Goal: Entertainment & Leisure: Consume media (video, audio)

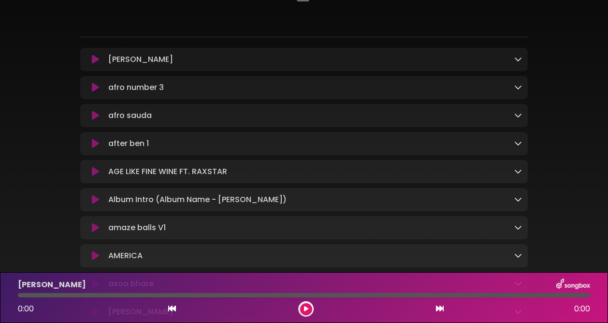
scroll to position [93, 0]
click at [98, 86] on icon at bounding box center [95, 87] width 7 height 10
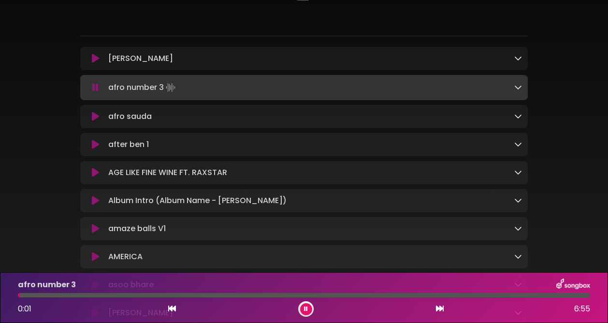
click at [95, 116] on icon at bounding box center [95, 117] width 7 height 10
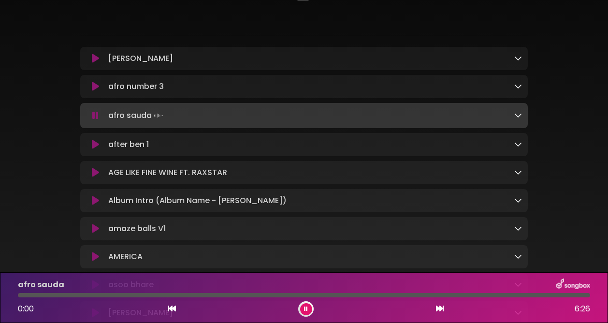
click at [94, 144] on icon at bounding box center [95, 145] width 7 height 10
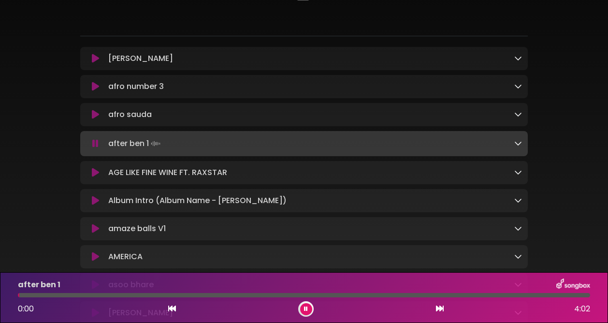
click at [96, 173] on icon at bounding box center [95, 173] width 7 height 10
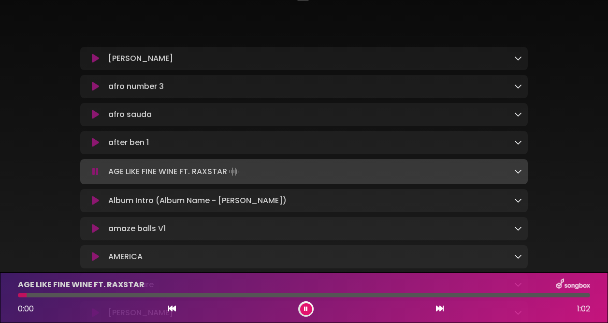
click at [94, 201] on icon at bounding box center [95, 201] width 7 height 10
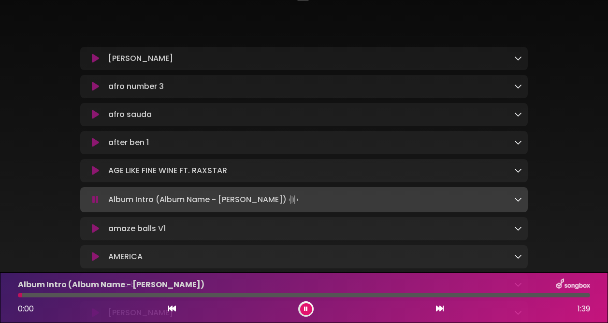
click at [309, 305] on button at bounding box center [306, 309] width 12 height 12
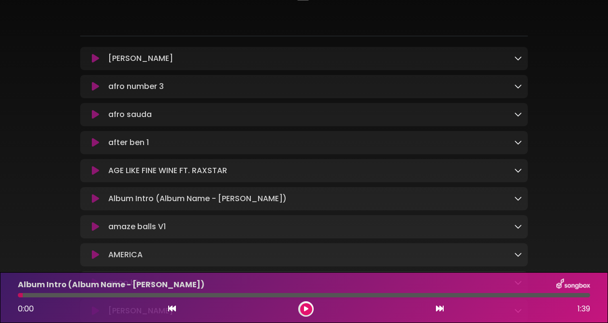
click at [96, 255] on icon at bounding box center [95, 255] width 7 height 10
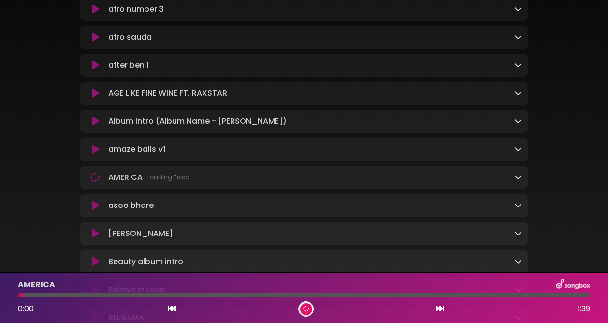
scroll to position [173, 0]
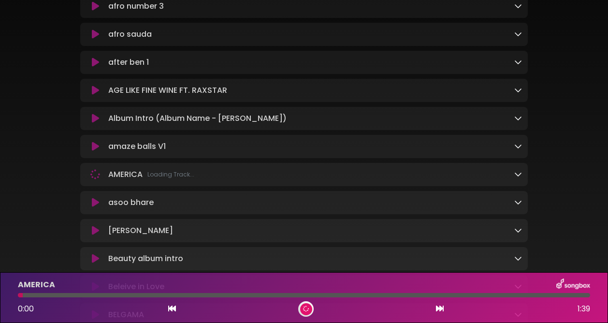
click at [97, 206] on icon at bounding box center [95, 203] width 7 height 10
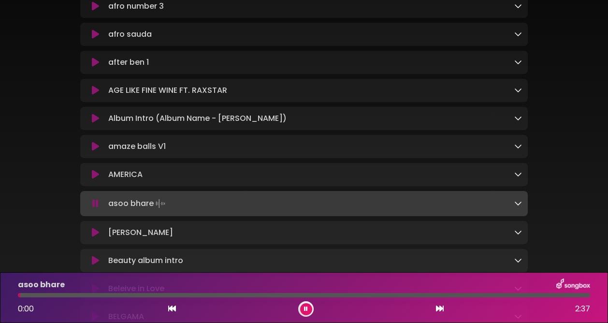
click at [72, 294] on div at bounding box center [304, 295] width 572 height 4
click at [122, 296] on div at bounding box center [304, 295] width 572 height 4
click at [215, 293] on div at bounding box center [304, 295] width 572 height 4
click at [98, 230] on icon at bounding box center [95, 233] width 7 height 10
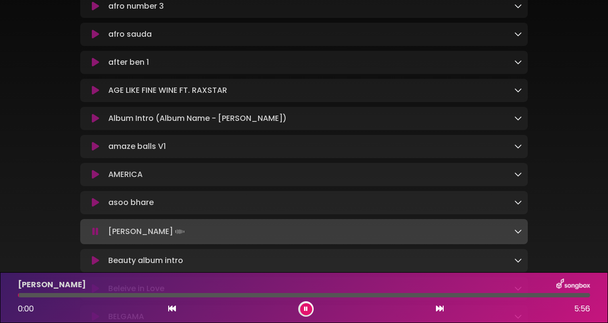
click at [96, 259] on icon at bounding box center [95, 261] width 7 height 10
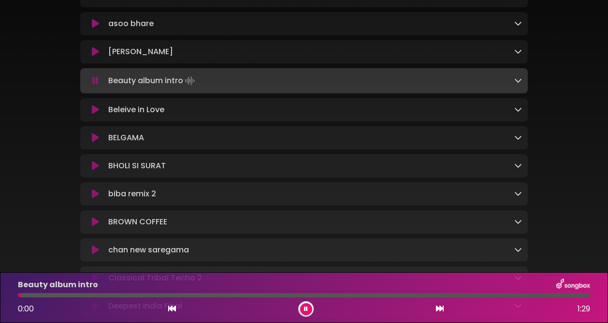
scroll to position [360, 0]
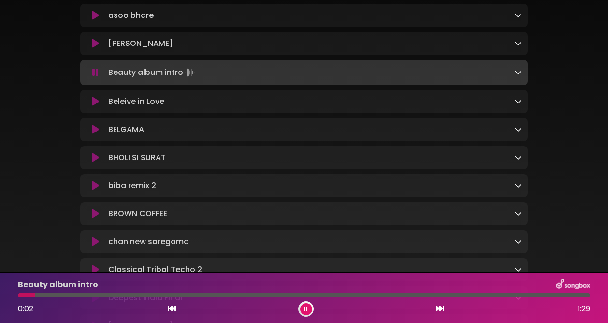
click at [94, 215] on icon at bounding box center [95, 214] width 7 height 10
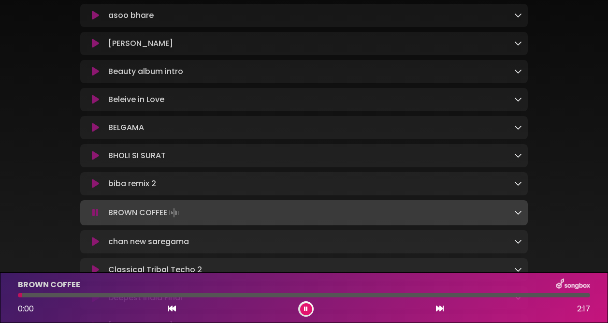
click at [88, 292] on div "BROWN COFFEE 0:00 2:17" at bounding box center [304, 297] width 584 height 38
click at [124, 293] on div at bounding box center [304, 295] width 572 height 4
click at [144, 295] on div at bounding box center [304, 295] width 572 height 4
click at [307, 305] on icon at bounding box center [305, 308] width 5 height 7
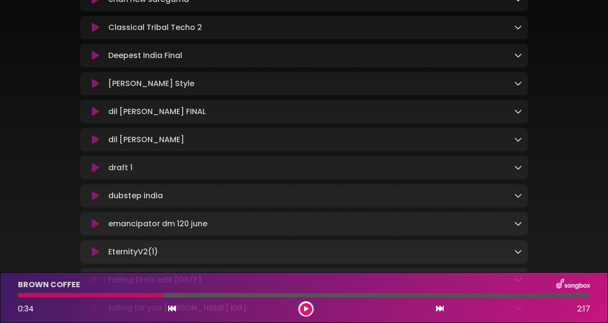
scroll to position [604, 0]
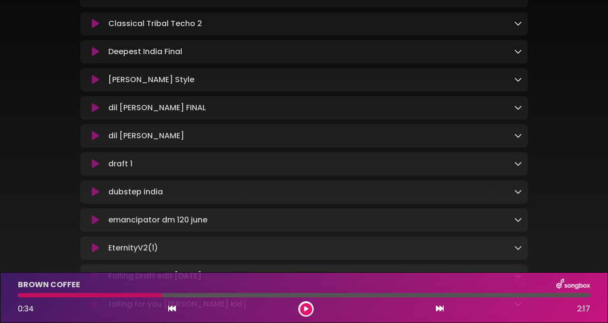
click at [94, 169] on icon at bounding box center [95, 164] width 7 height 10
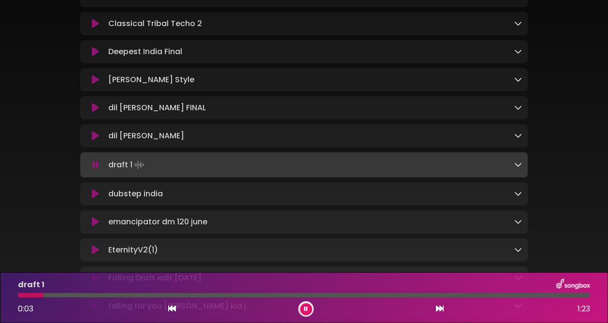
click at [95, 198] on icon at bounding box center [95, 194] width 7 height 10
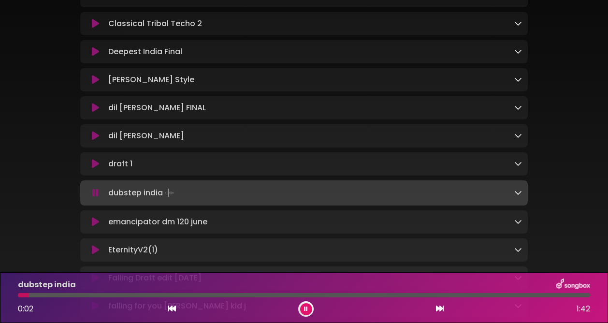
click at [72, 295] on div at bounding box center [304, 295] width 572 height 4
click at [96, 227] on icon at bounding box center [95, 222] width 7 height 10
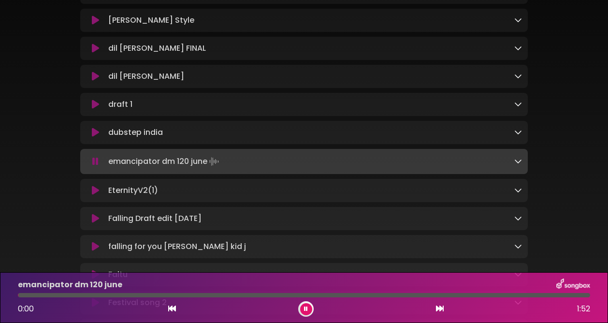
scroll to position [670, 0]
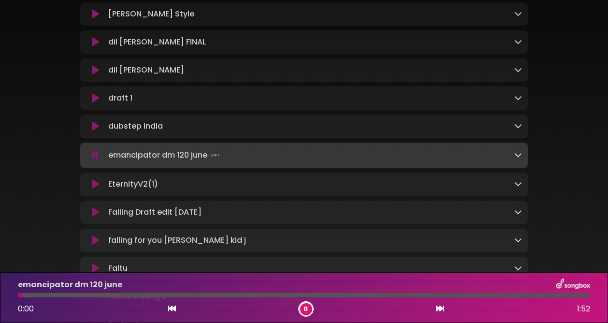
click at [96, 189] on icon at bounding box center [95, 184] width 7 height 10
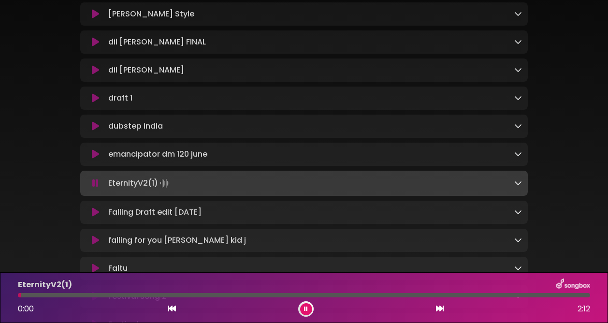
click at [97, 217] on icon at bounding box center [95, 212] width 7 height 10
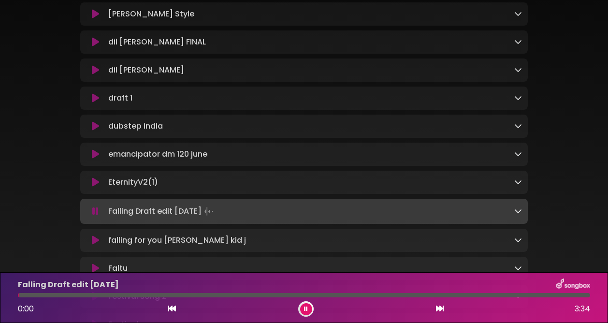
click at [309, 309] on button at bounding box center [306, 309] width 12 height 12
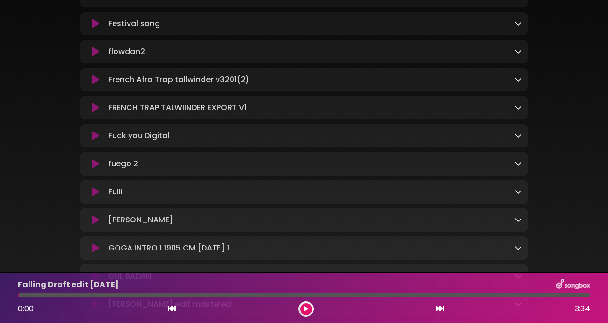
scroll to position [970, 0]
click at [96, 196] on icon at bounding box center [95, 191] width 7 height 10
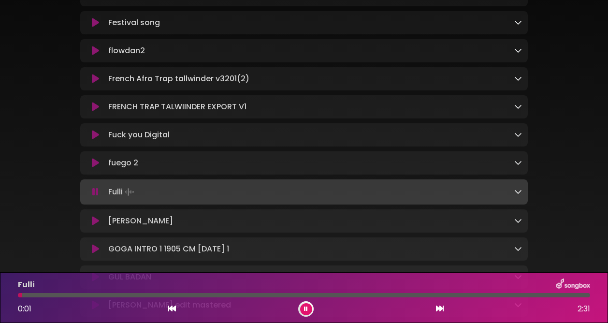
click at [107, 294] on div at bounding box center [304, 295] width 572 height 4
click at [172, 293] on div at bounding box center [304, 295] width 572 height 4
click at [268, 293] on div at bounding box center [304, 295] width 572 height 4
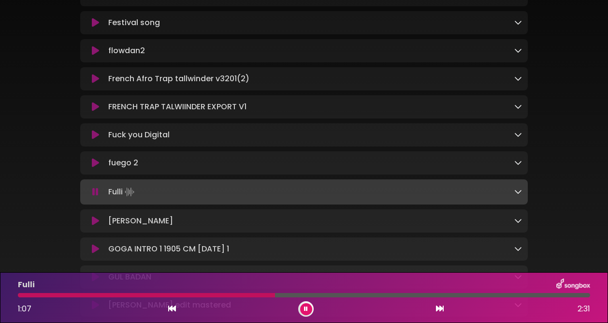
click at [371, 294] on div at bounding box center [304, 295] width 572 height 4
click at [103, 295] on div at bounding box center [202, 295] width 368 height 4
click at [45, 294] on div at bounding box center [67, 295] width 98 height 4
click at [26, 295] on div at bounding box center [304, 295] width 572 height 4
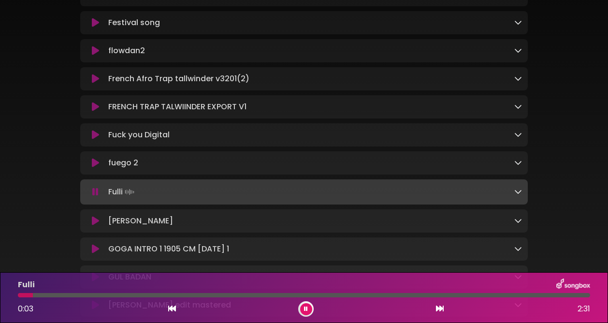
click at [146, 295] on div at bounding box center [304, 295] width 572 height 4
click at [308, 304] on button at bounding box center [306, 309] width 12 height 12
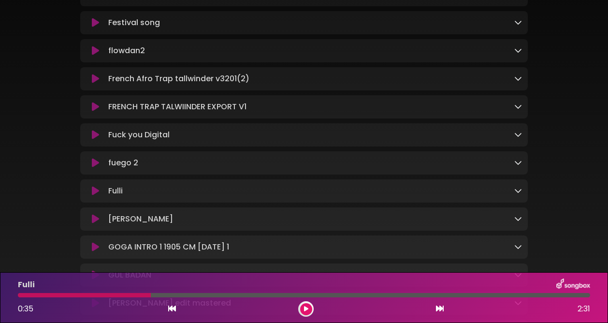
click at [94, 196] on icon at bounding box center [95, 191] width 7 height 10
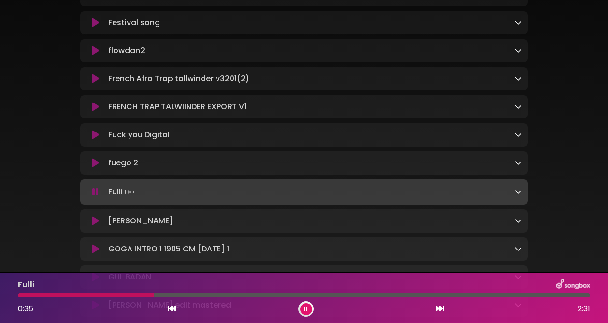
click at [94, 197] on icon at bounding box center [95, 192] width 6 height 10
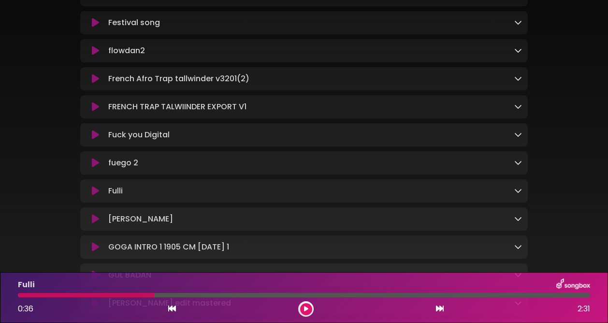
click at [94, 196] on icon at bounding box center [95, 191] width 7 height 10
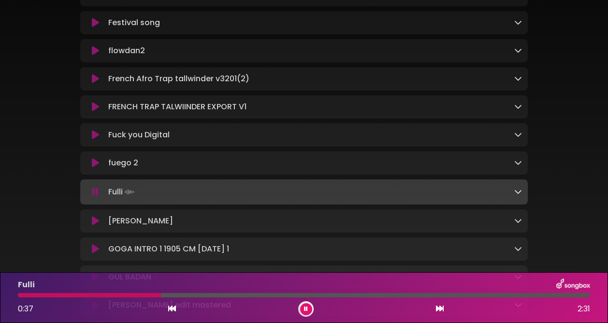
click at [230, 293] on div at bounding box center [304, 295] width 572 height 4
click at [306, 308] on icon at bounding box center [305, 308] width 6 height 5
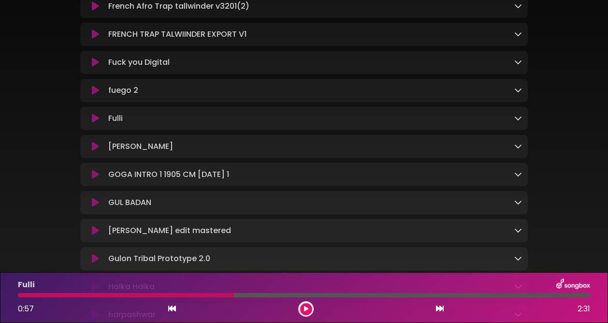
scroll to position [1038, 0]
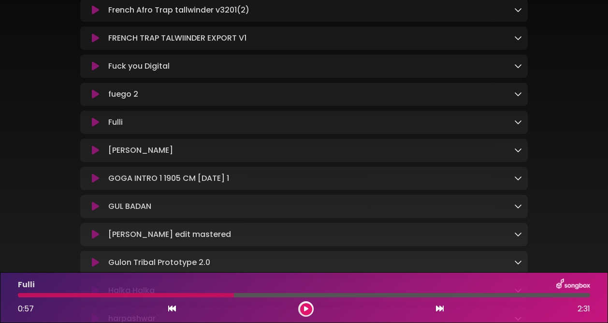
click at [96, 155] on icon at bounding box center [95, 150] width 7 height 10
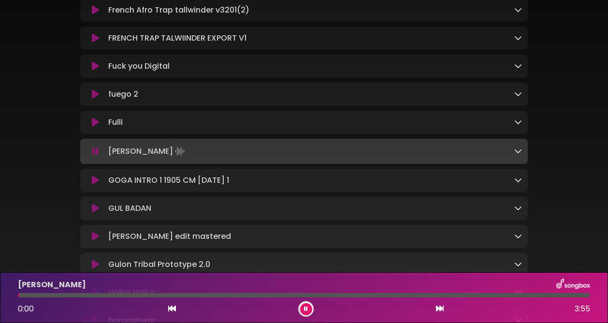
click at [100, 294] on div at bounding box center [304, 295] width 572 height 4
click at [144, 295] on div at bounding box center [304, 295] width 572 height 4
click at [200, 294] on div at bounding box center [304, 295] width 572 height 4
click at [250, 293] on div at bounding box center [304, 295] width 572 height 4
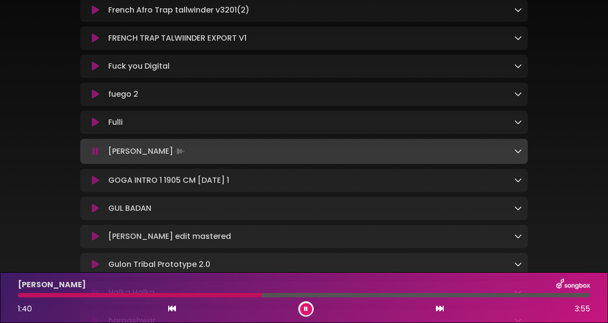
click at [298, 293] on div at bounding box center [304, 295] width 572 height 4
click at [342, 293] on div at bounding box center [304, 295] width 572 height 4
click at [391, 293] on div at bounding box center [304, 295] width 572 height 4
click at [433, 295] on div at bounding box center [304, 295] width 572 height 4
click at [482, 294] on div at bounding box center [304, 295] width 572 height 4
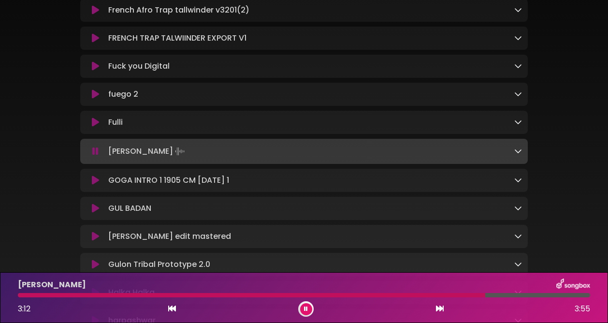
click at [306, 308] on icon at bounding box center [306, 309] width 6 height 4
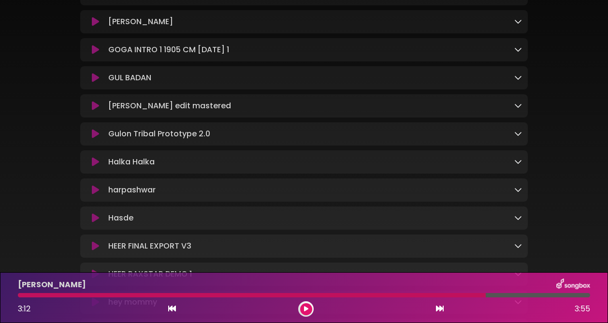
scroll to position [1171, 0]
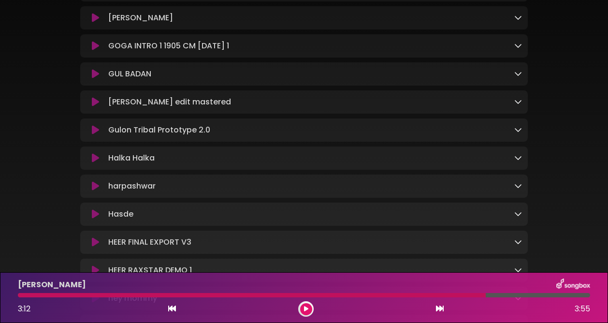
click at [98, 191] on icon at bounding box center [95, 186] width 7 height 10
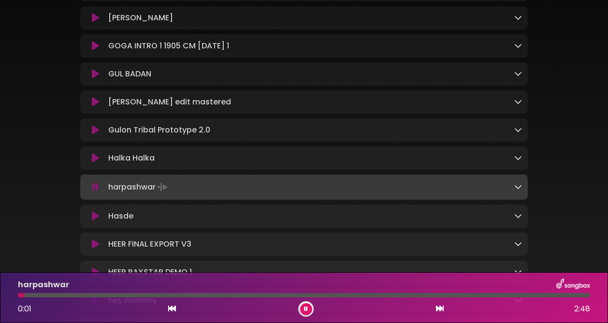
click at [96, 221] on icon at bounding box center [95, 216] width 7 height 10
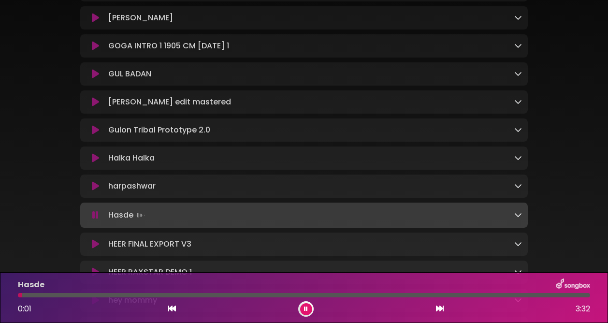
click at [94, 135] on icon at bounding box center [95, 130] width 7 height 10
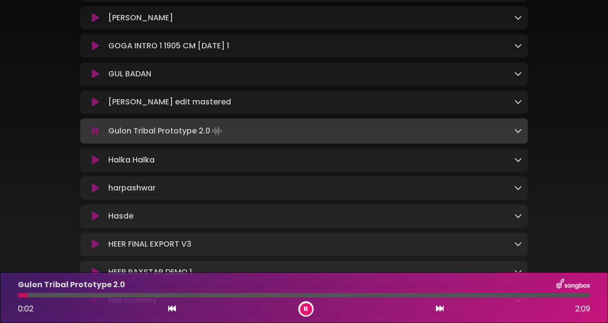
click at [76, 292] on div "Gulon Tribal Prototype 2.0 0:02 2:09" at bounding box center [304, 297] width 584 height 38
click at [71, 294] on div at bounding box center [304, 295] width 572 height 4
click at [129, 294] on div at bounding box center [304, 295] width 572 height 4
click at [169, 294] on div at bounding box center [304, 295] width 572 height 4
click at [311, 310] on button at bounding box center [306, 309] width 12 height 12
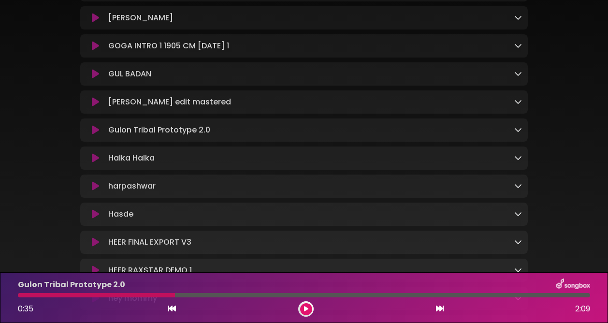
click at [92, 107] on icon at bounding box center [95, 102] width 7 height 10
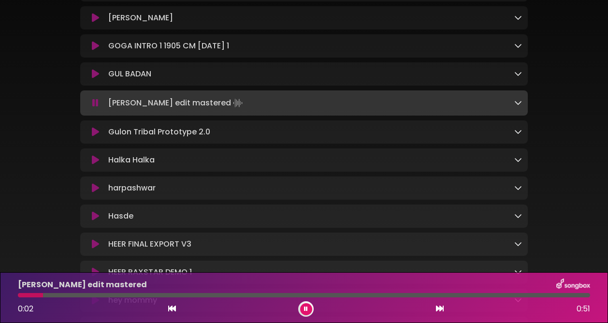
click at [123, 292] on div "[PERSON_NAME] edit mastered 0:02 0:51" at bounding box center [304, 297] width 584 height 38
click at [153, 294] on div at bounding box center [304, 295] width 572 height 4
click at [255, 289] on div "[PERSON_NAME] edit mastered" at bounding box center [304, 284] width 584 height 13
click at [246, 293] on div at bounding box center [304, 295] width 572 height 4
click at [307, 308] on icon at bounding box center [305, 309] width 7 height 6
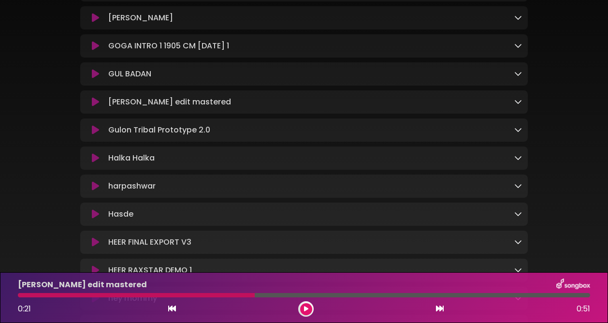
click at [98, 135] on icon at bounding box center [95, 130] width 7 height 10
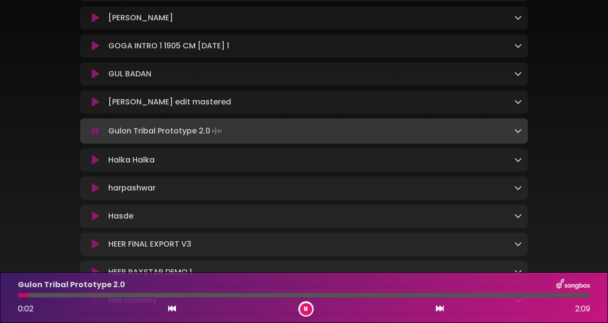
click at [308, 306] on button at bounding box center [306, 309] width 12 height 12
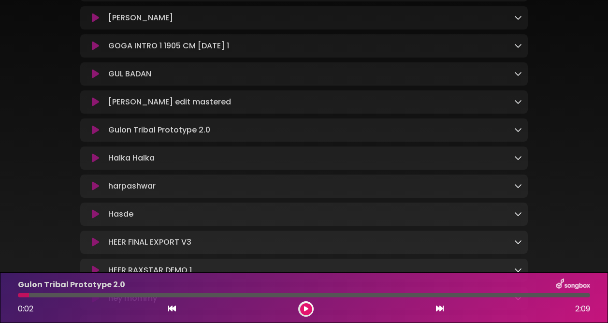
click at [98, 79] on icon at bounding box center [95, 74] width 7 height 10
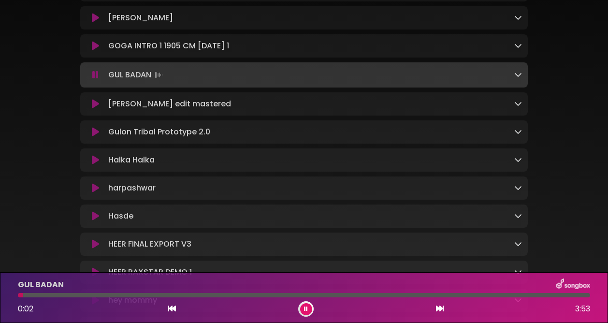
click at [308, 310] on button at bounding box center [306, 309] width 12 height 12
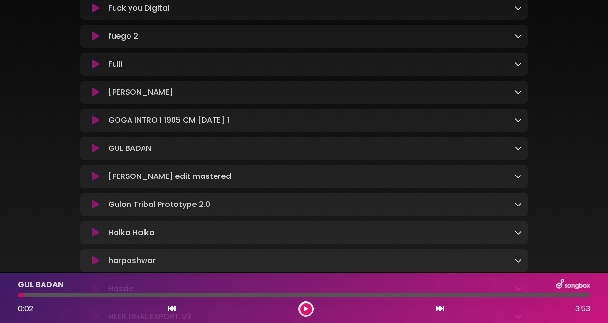
scroll to position [1090, 0]
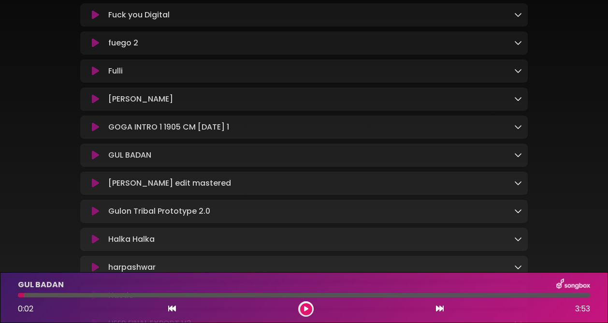
click at [95, 48] on icon at bounding box center [95, 43] width 7 height 10
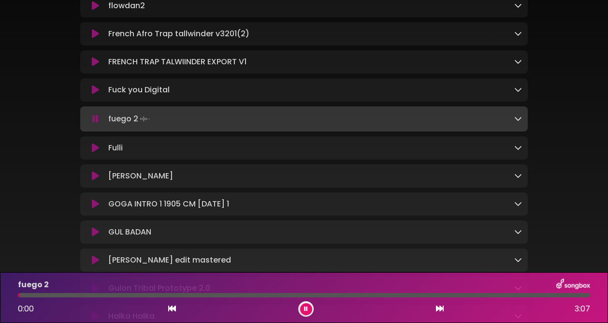
scroll to position [1011, 0]
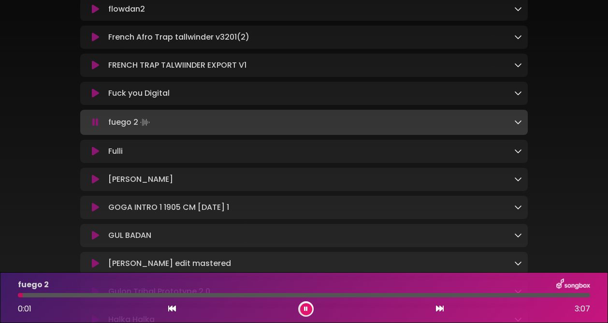
click at [93, 98] on icon at bounding box center [95, 93] width 7 height 10
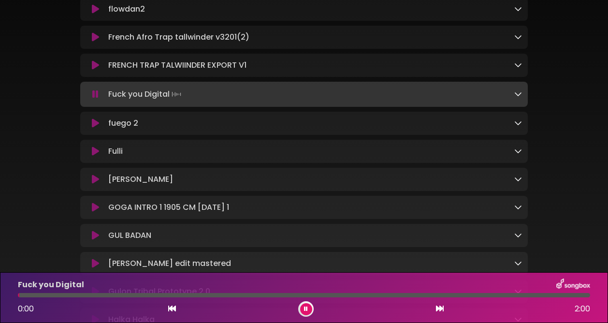
click at [95, 70] on icon at bounding box center [95, 65] width 7 height 10
click at [96, 42] on icon at bounding box center [95, 37] width 7 height 10
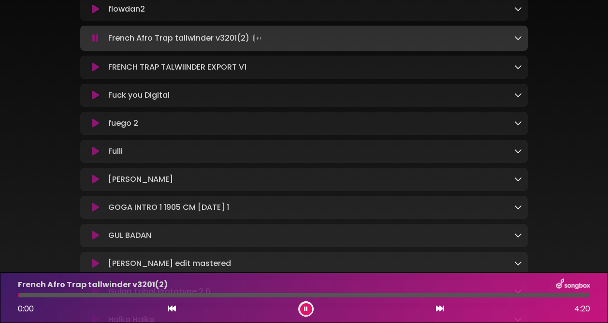
click at [96, 14] on icon at bounding box center [95, 9] width 7 height 10
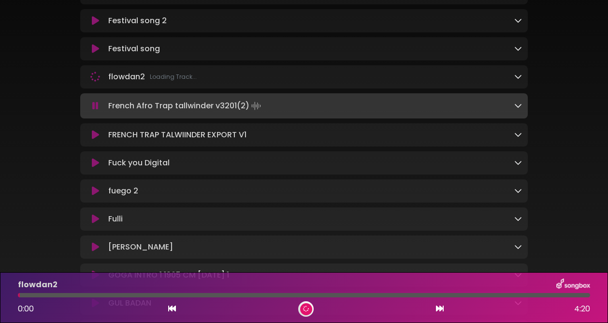
scroll to position [934, 0]
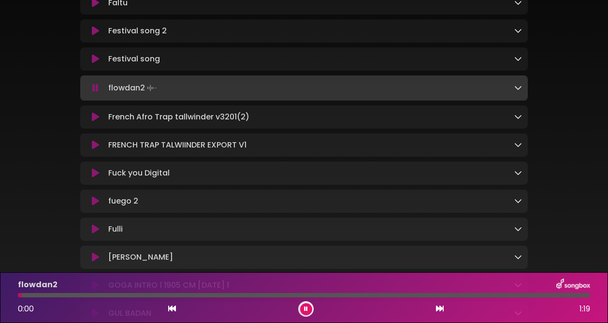
click at [93, 64] on icon at bounding box center [95, 59] width 7 height 10
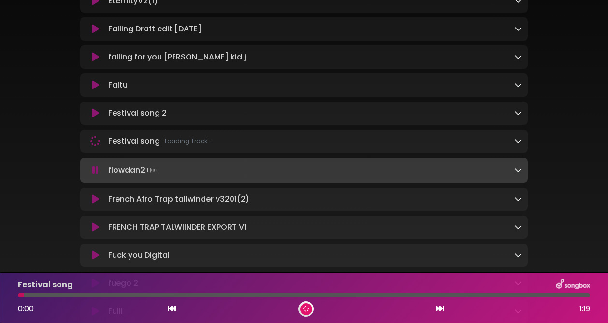
scroll to position [850, 0]
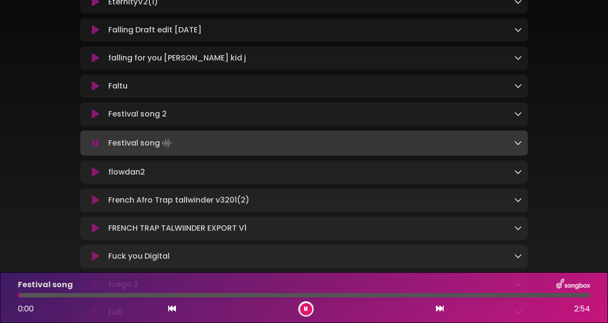
click at [95, 91] on icon at bounding box center [95, 86] width 7 height 10
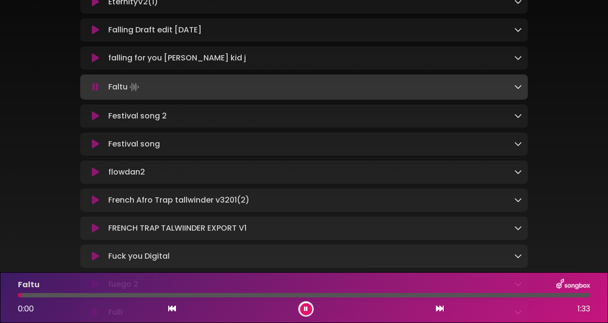
click at [94, 63] on icon at bounding box center [95, 58] width 7 height 10
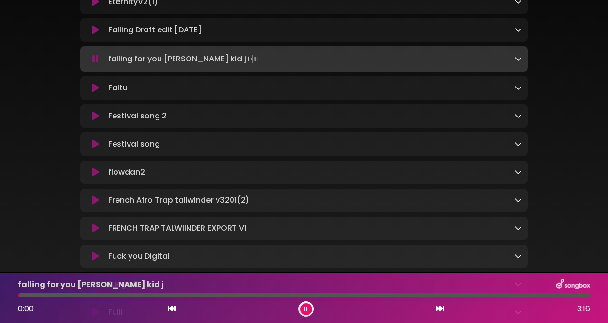
click at [93, 35] on icon at bounding box center [95, 30] width 7 height 10
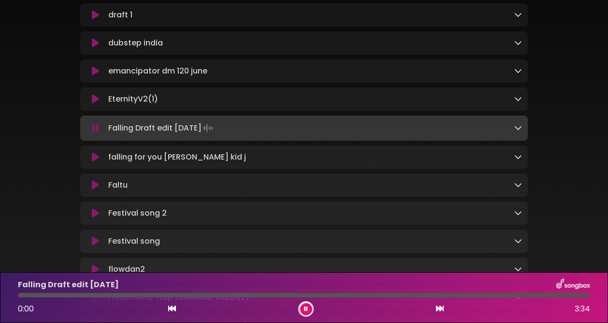
scroll to position [743, 0]
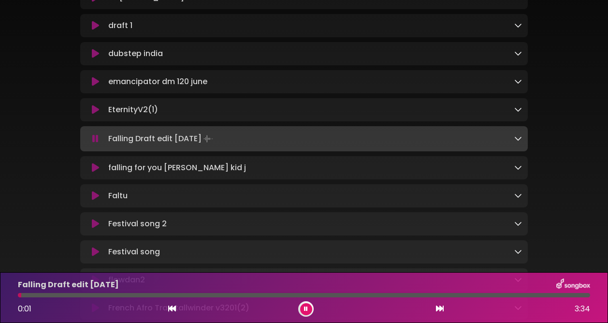
click at [95, 111] on icon at bounding box center [95, 110] width 7 height 10
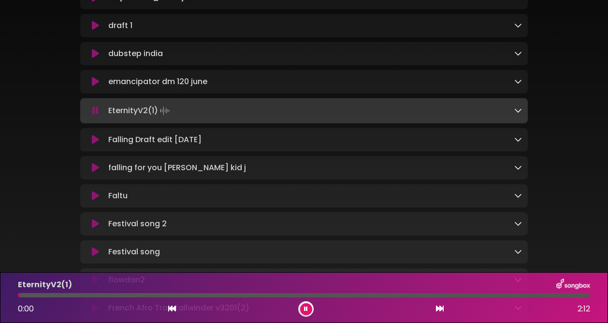
click at [94, 86] on icon at bounding box center [95, 82] width 7 height 10
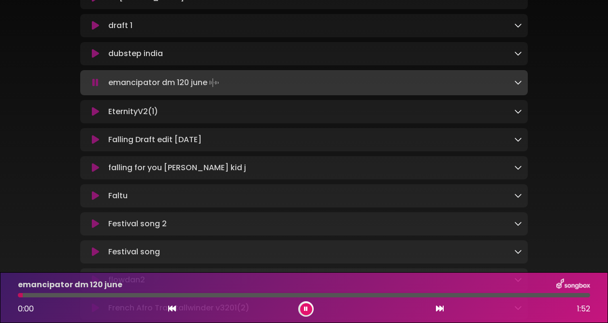
click at [94, 57] on icon at bounding box center [95, 54] width 7 height 10
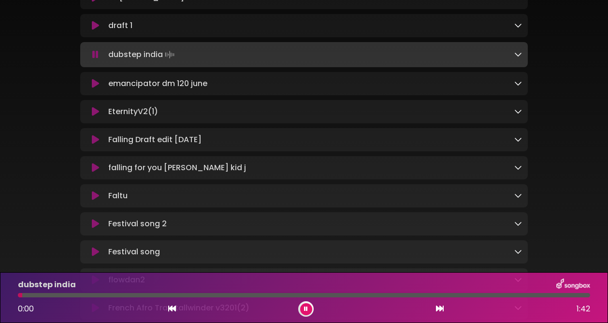
click at [93, 88] on icon at bounding box center [95, 84] width 7 height 10
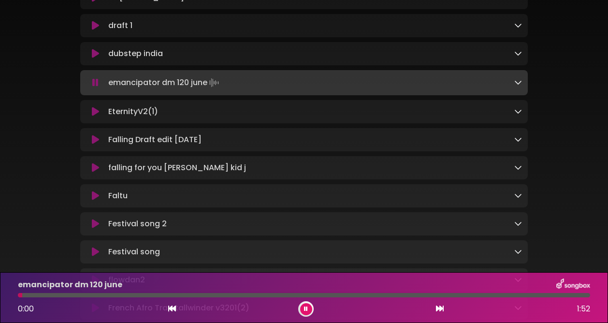
click at [137, 293] on div at bounding box center [304, 295] width 572 height 4
click at [201, 293] on div at bounding box center [304, 295] width 572 height 4
click at [285, 294] on div at bounding box center [304, 295] width 572 height 4
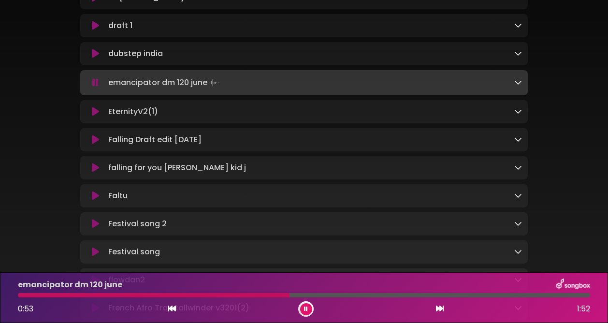
click at [309, 312] on button at bounding box center [306, 309] width 12 height 12
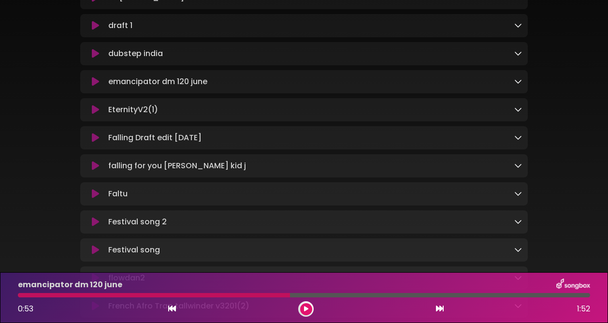
click at [309, 312] on button at bounding box center [306, 309] width 12 height 12
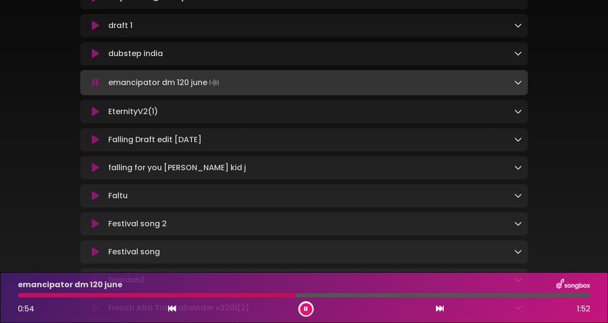
click at [371, 295] on div at bounding box center [304, 295] width 572 height 4
click at [459, 293] on div at bounding box center [304, 295] width 572 height 4
click at [305, 307] on icon at bounding box center [306, 308] width 6 height 7
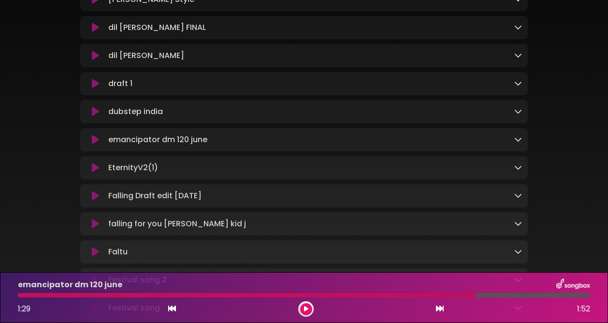
scroll to position [683, 0]
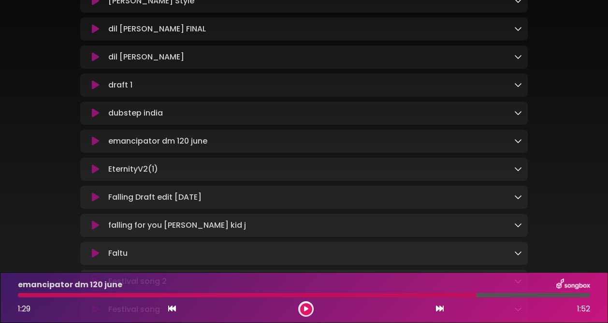
click at [96, 59] on icon at bounding box center [95, 57] width 7 height 10
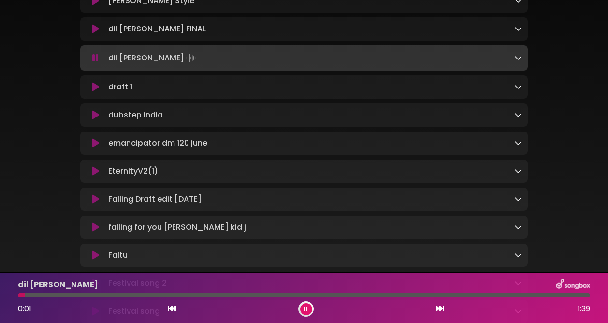
click at [200, 292] on div "dil [PERSON_NAME] 0:01 1:39" at bounding box center [304, 297] width 584 height 38
click at [187, 297] on div at bounding box center [304, 295] width 572 height 4
click at [303, 307] on button at bounding box center [306, 309] width 12 height 12
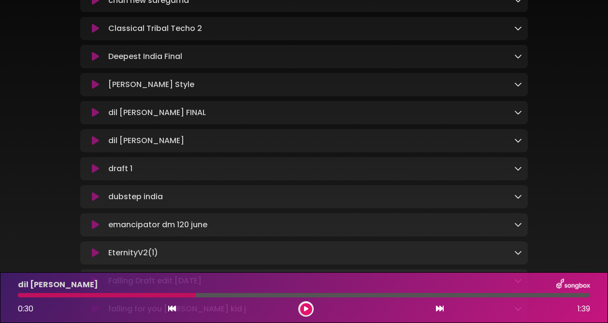
scroll to position [594, 0]
